Goal: Task Accomplishment & Management: Manage account settings

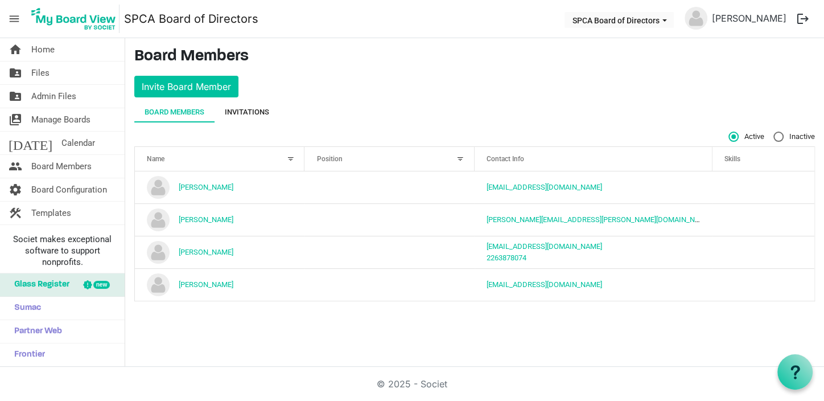
click at [251, 111] on div "Invitations" at bounding box center [247, 111] width 44 height 11
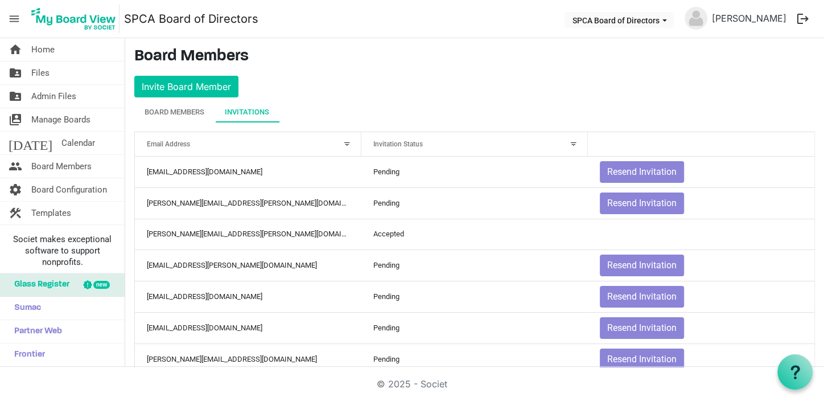
click at [568, 144] on div at bounding box center [574, 144] width 13 height 13
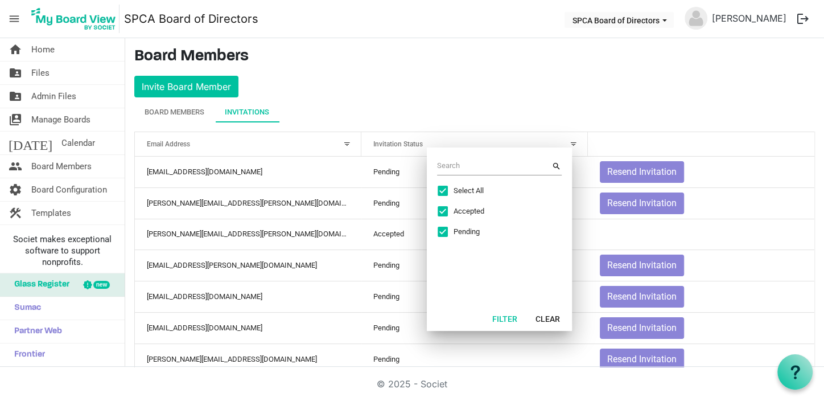
click at [568, 144] on div at bounding box center [574, 144] width 13 height 13
click at [520, 103] on div "Board Members Invitations" at bounding box center [474, 112] width 681 height 20
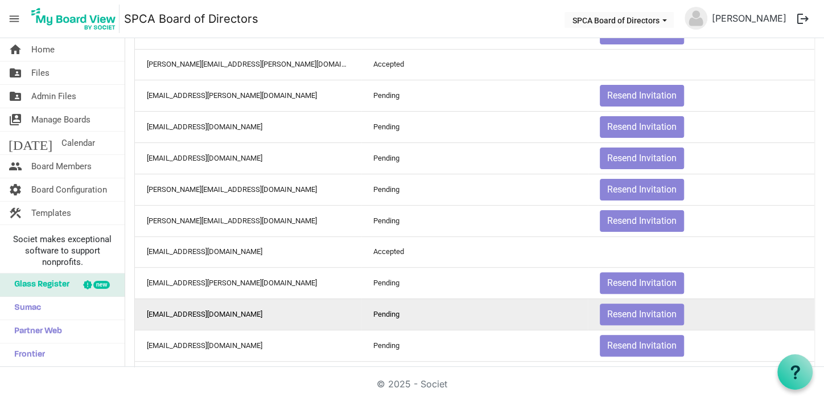
scroll to position [170, 0]
click at [180, 305] on td "[EMAIL_ADDRESS][DOMAIN_NAME]" at bounding box center [248, 313] width 227 height 31
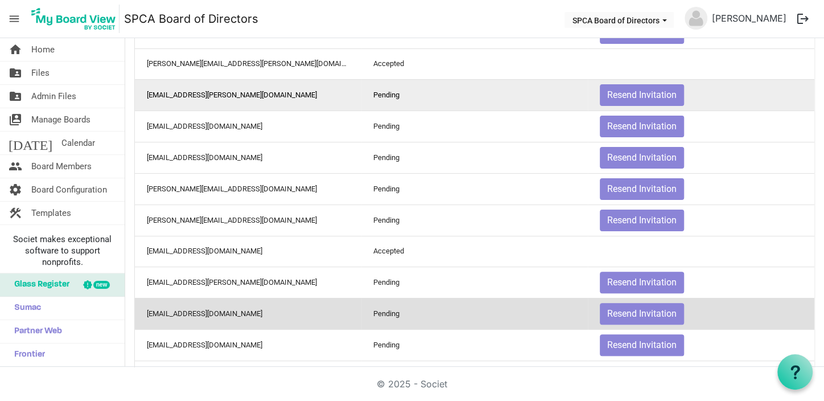
scroll to position [0, 0]
